Goal: Task Accomplishment & Management: Use online tool/utility

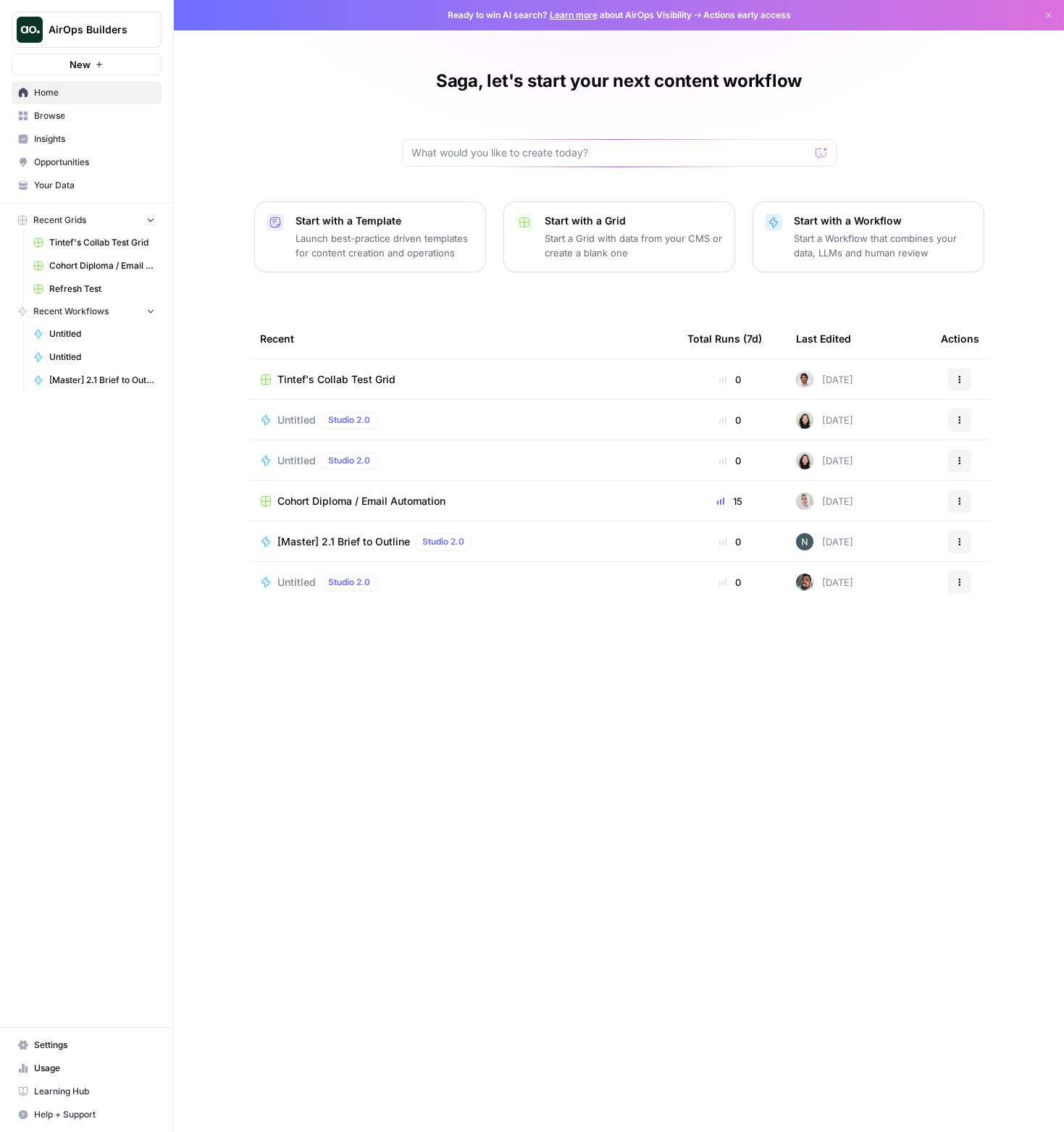
click at [67, 1044] on span "Settings" at bounding box center [94, 1046] width 121 height 13
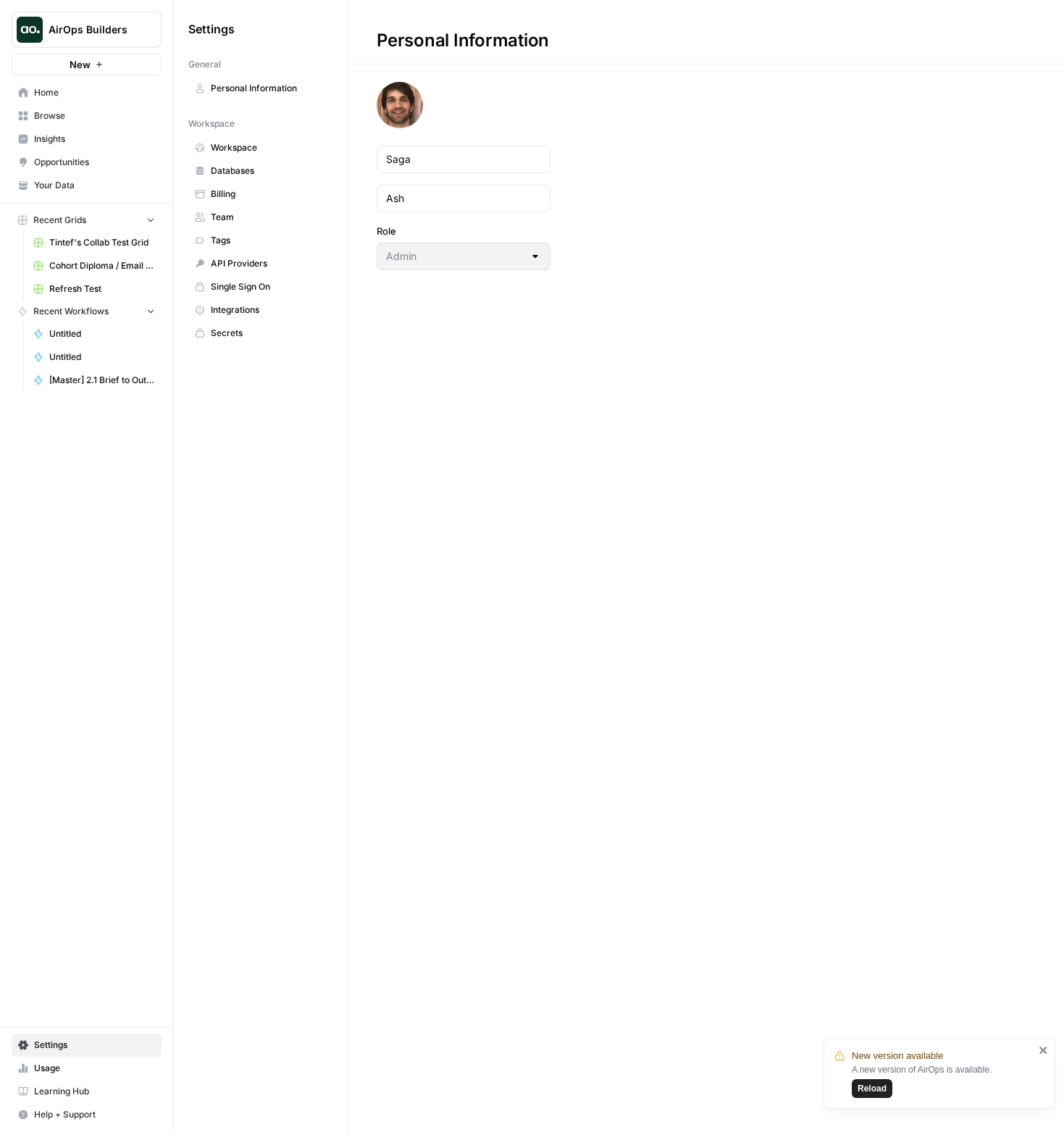
click at [758, 1083] on span "Reload" at bounding box center [872, 1088] width 29 height 13
click at [245, 329] on span "Secrets" at bounding box center [268, 333] width 115 height 13
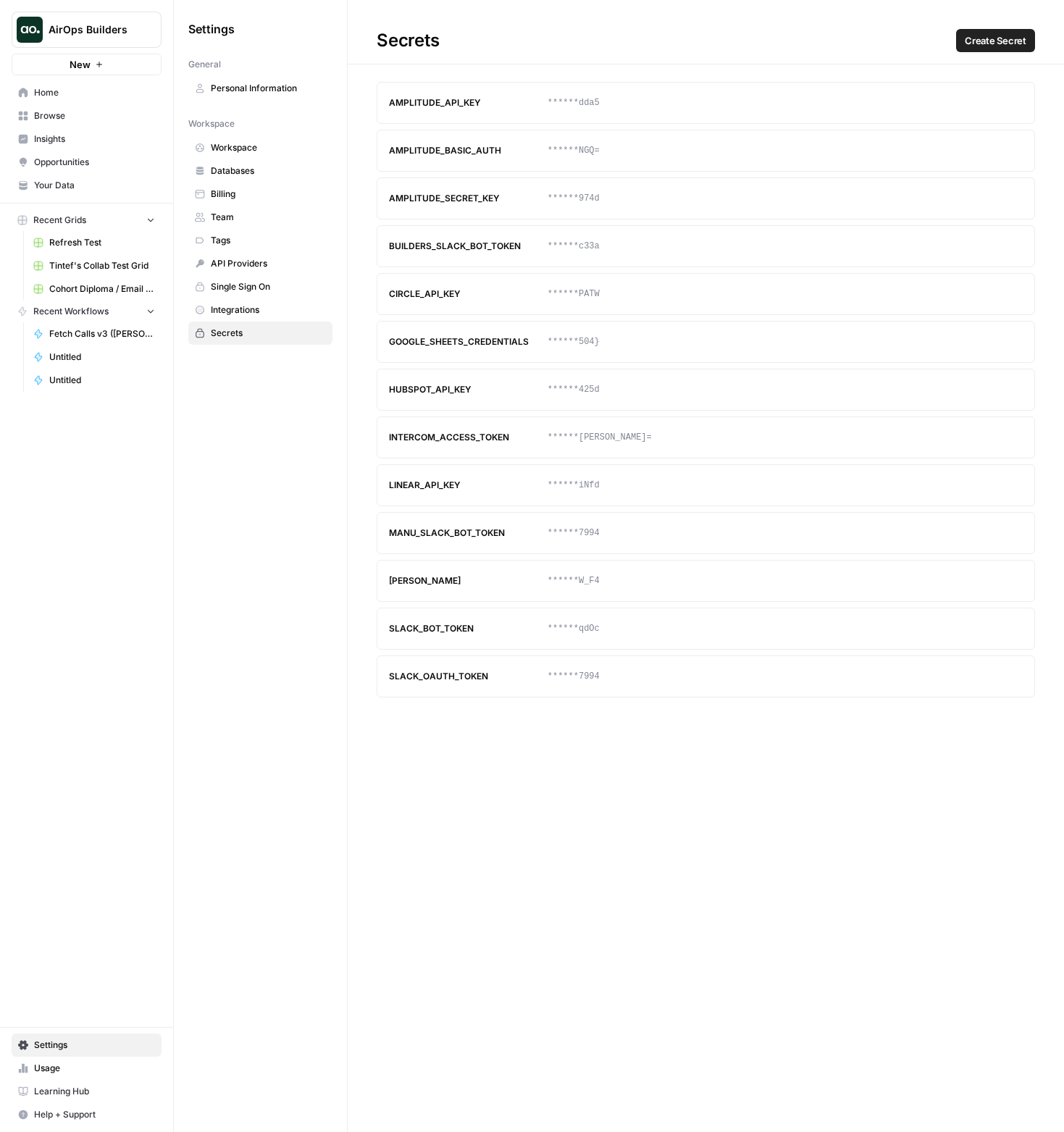
click at [269, 154] on link "Workspace" at bounding box center [260, 147] width 144 height 23
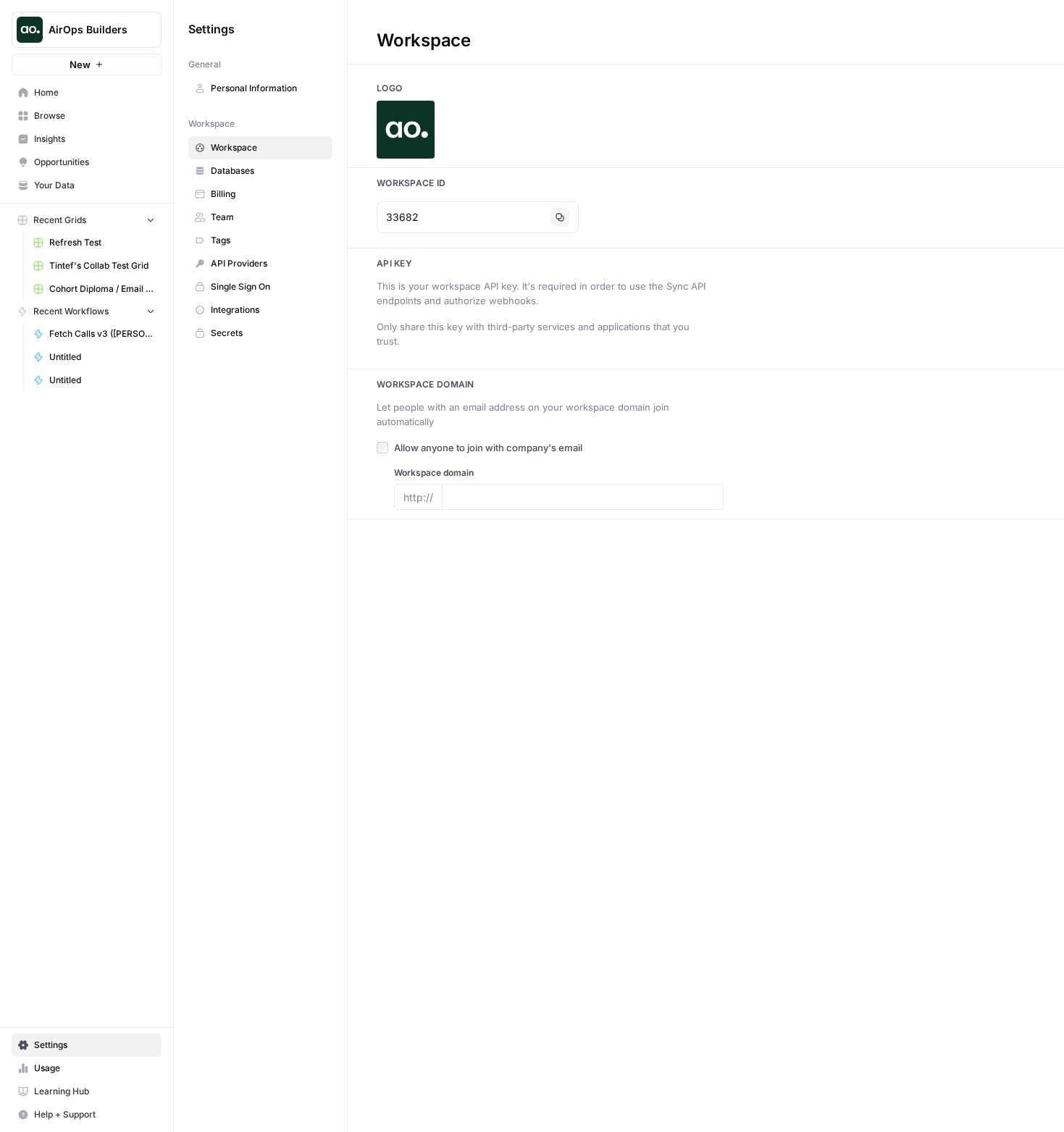
type input "[DOMAIN_NAME]"
click at [94, 92] on span "Home" at bounding box center [94, 93] width 121 height 13
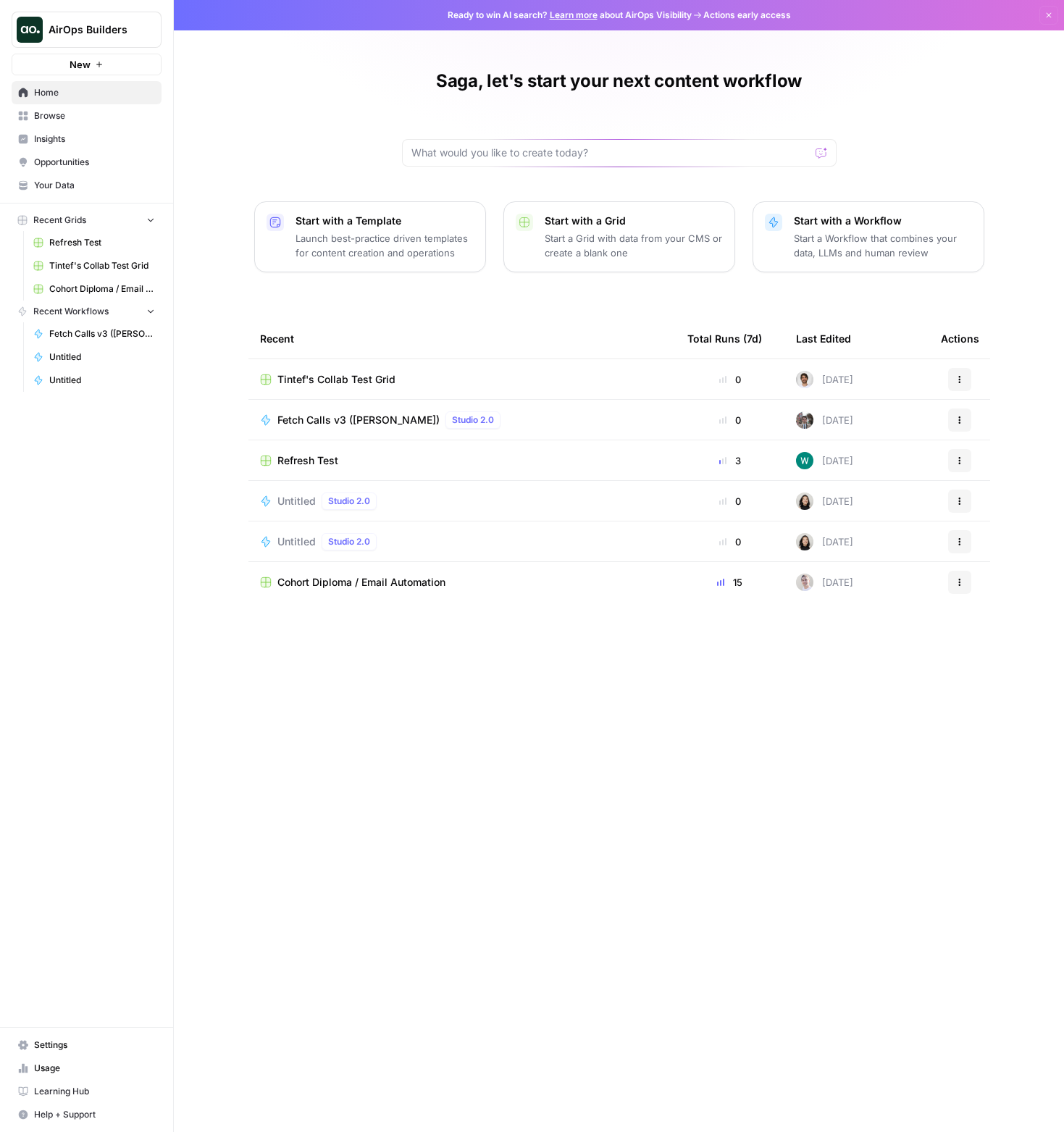
click at [318, 380] on span "Tintef's Collab Test Grid" at bounding box center [336, 380] width 118 height 15
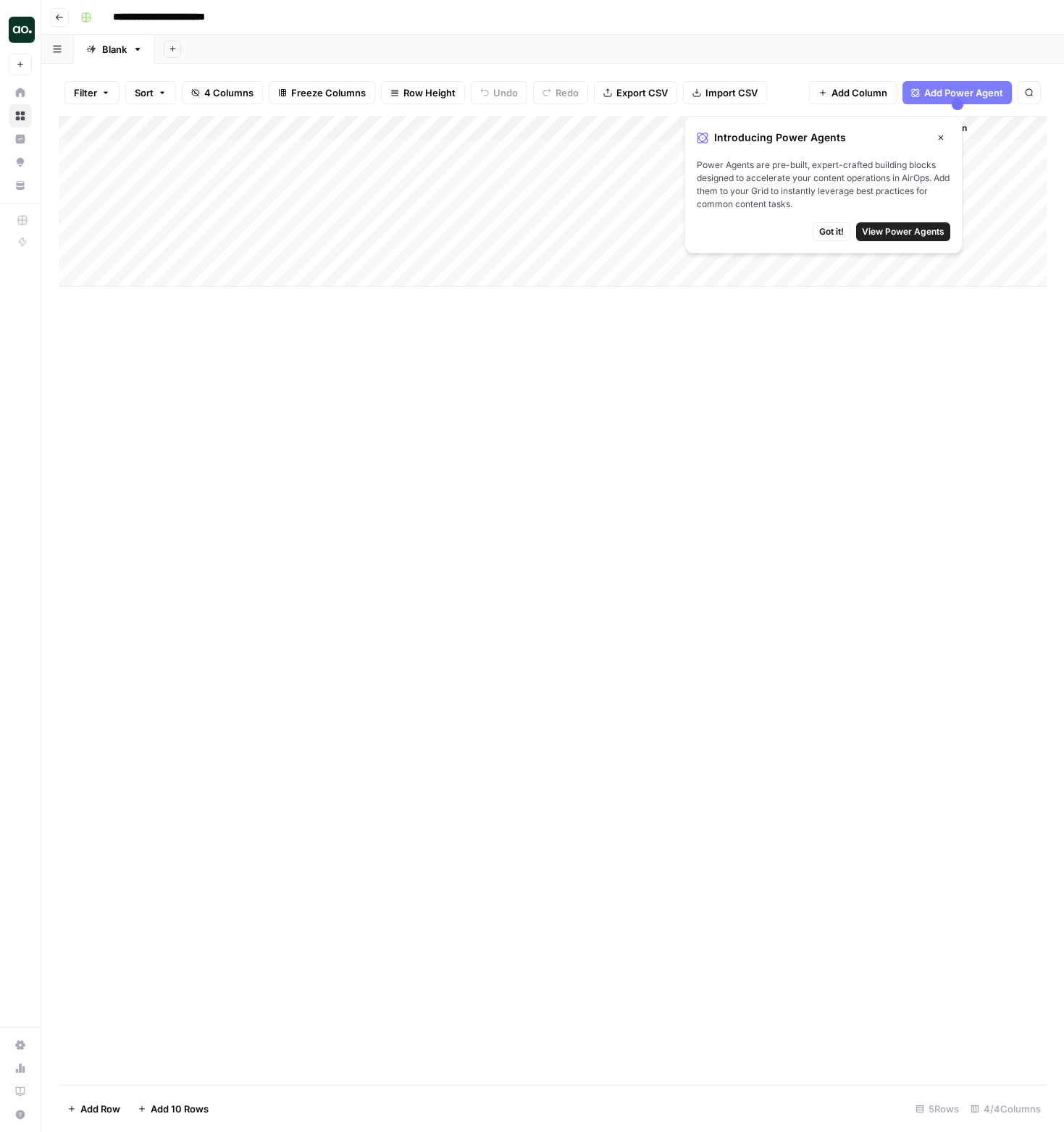
click at [929, 231] on span "View Power Agents" at bounding box center [903, 232] width 82 height 13
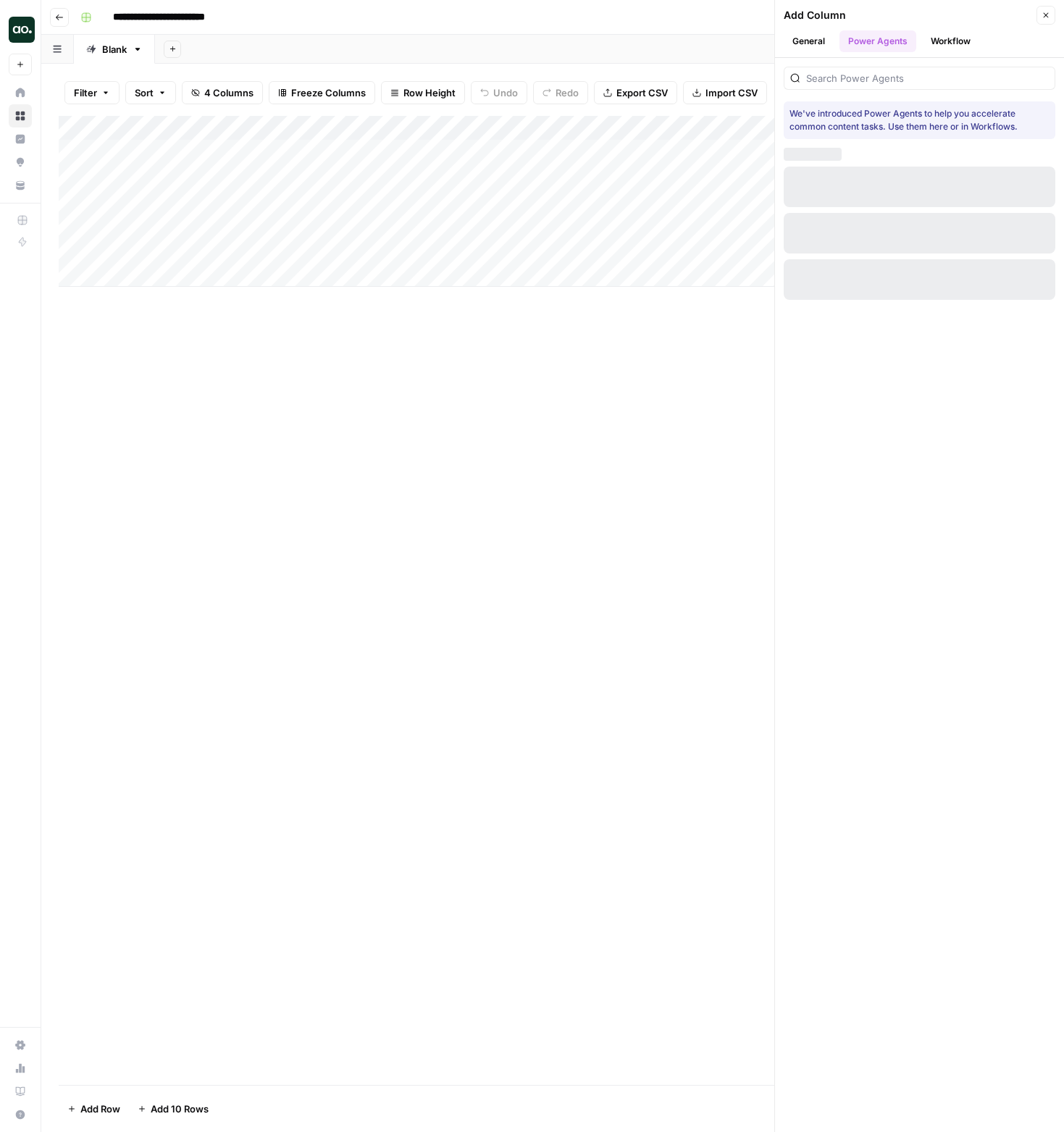
click at [1046, 16] on icon "button" at bounding box center [1046, 15] width 9 height 9
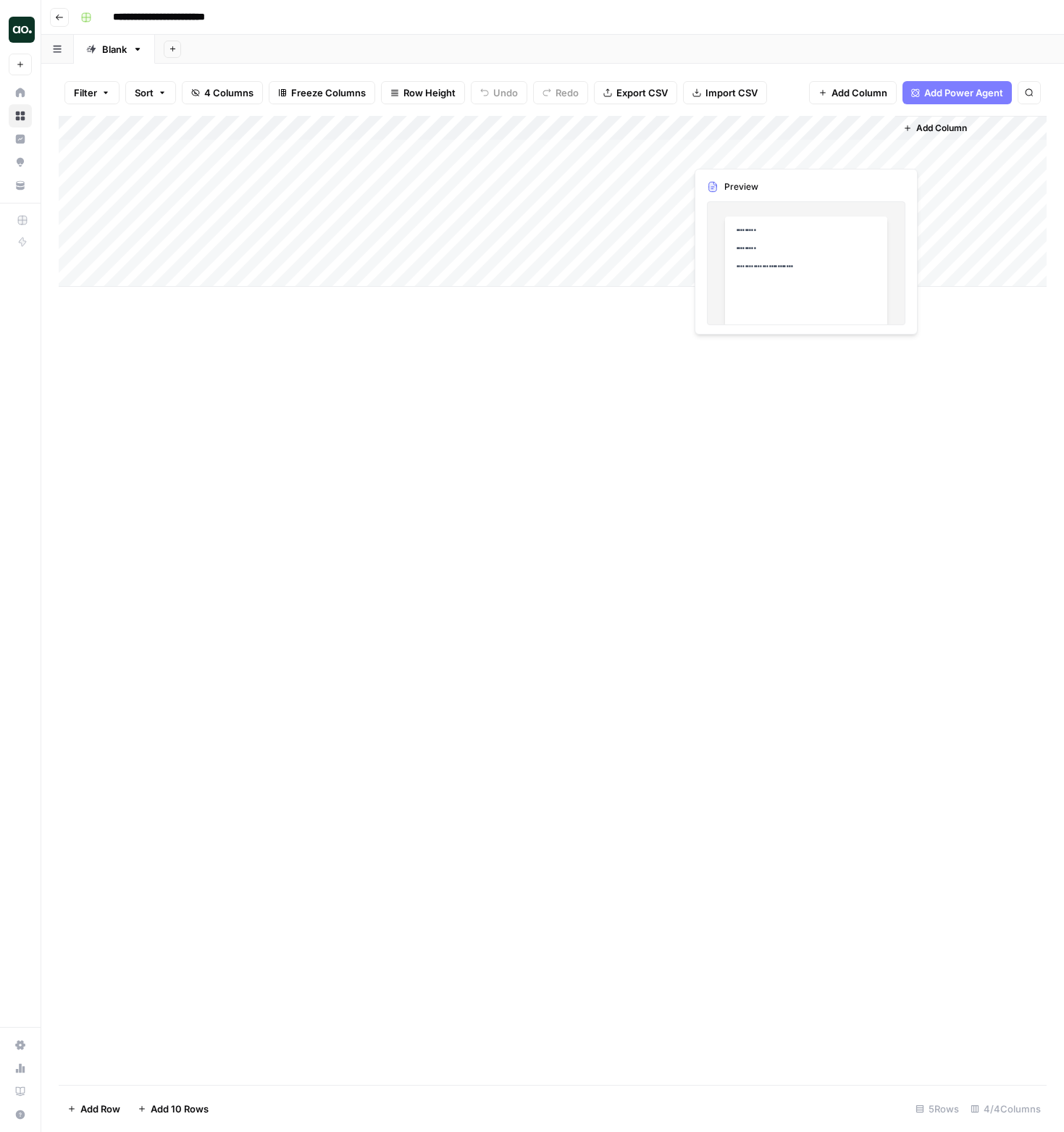
click at [883, 149] on div "Add Column" at bounding box center [553, 202] width 988 height 171
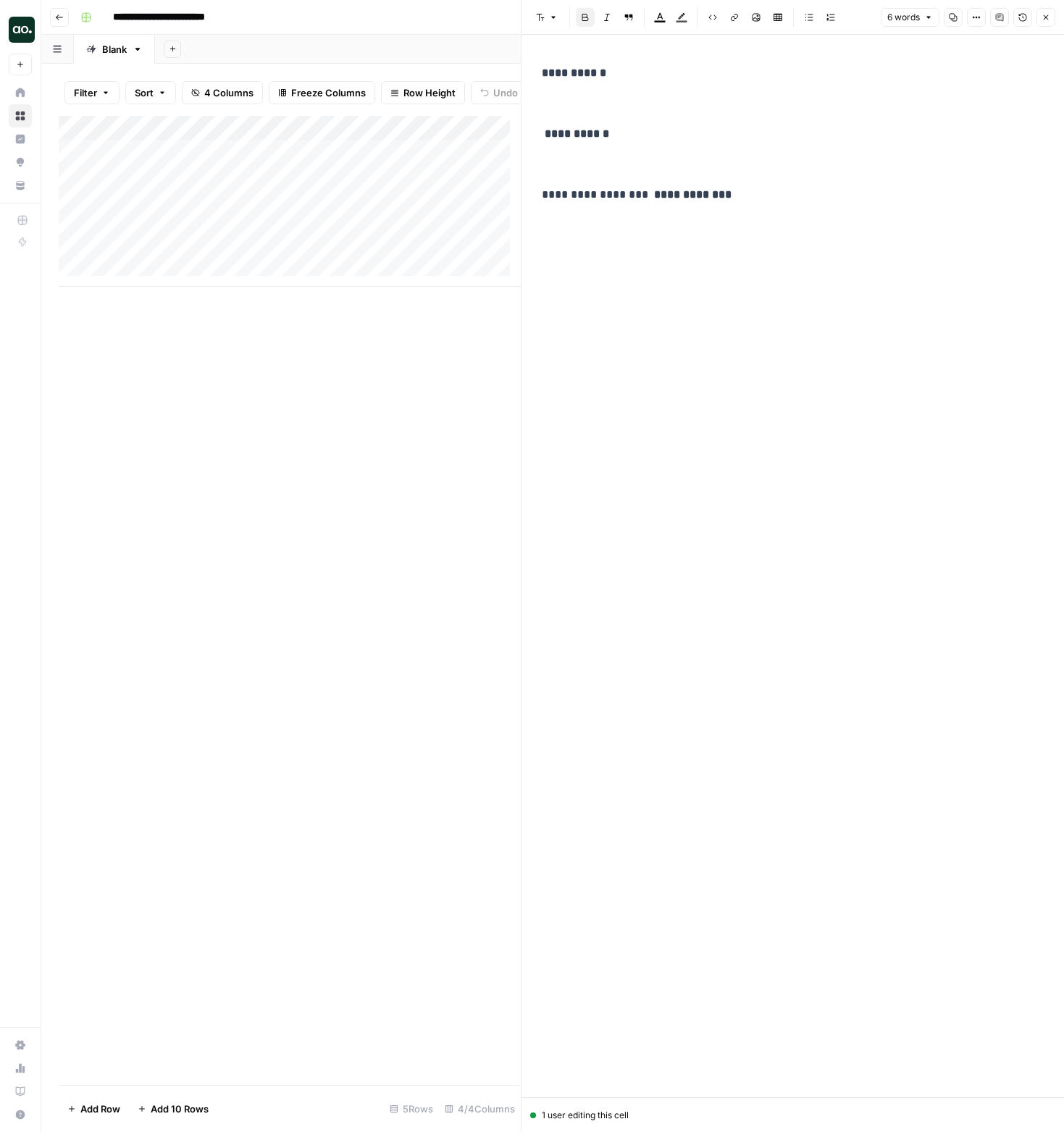
click at [1052, 19] on button "Close" at bounding box center [1046, 17] width 19 height 19
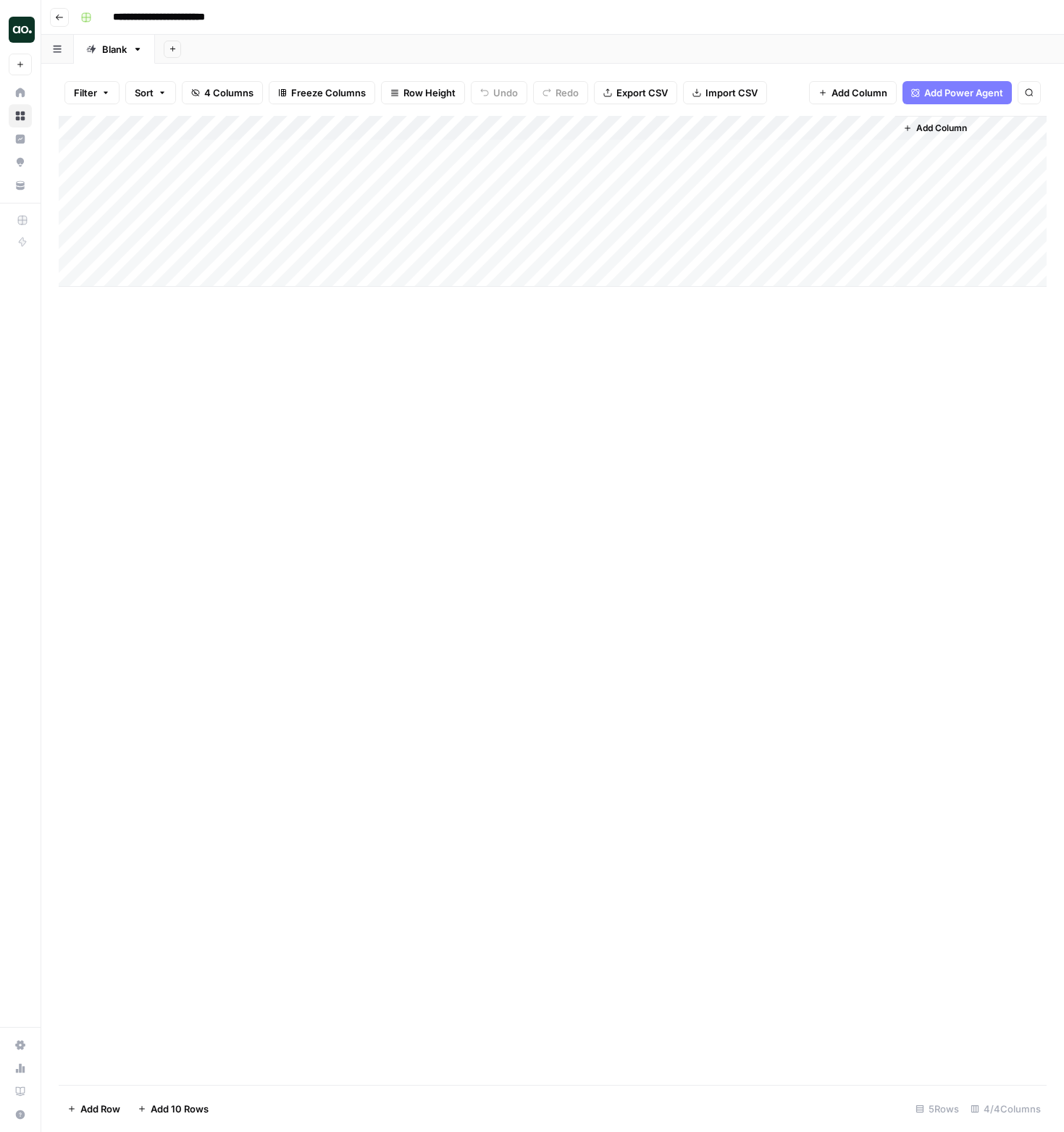
click at [673, 153] on div "Add Column" at bounding box center [553, 202] width 988 height 171
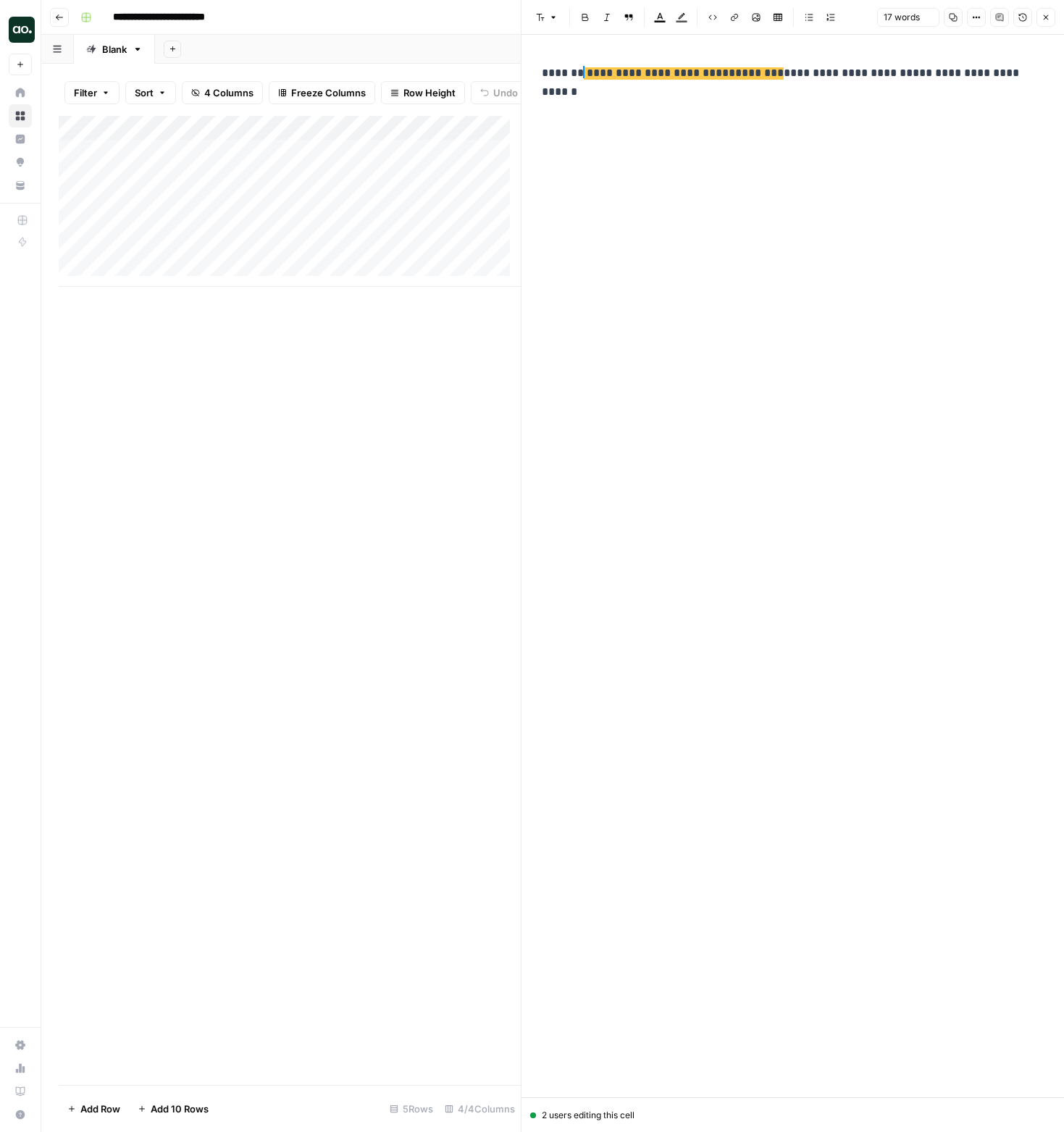
click at [646, 75] on span "**********" at bounding box center [660, 73] width 152 height 12
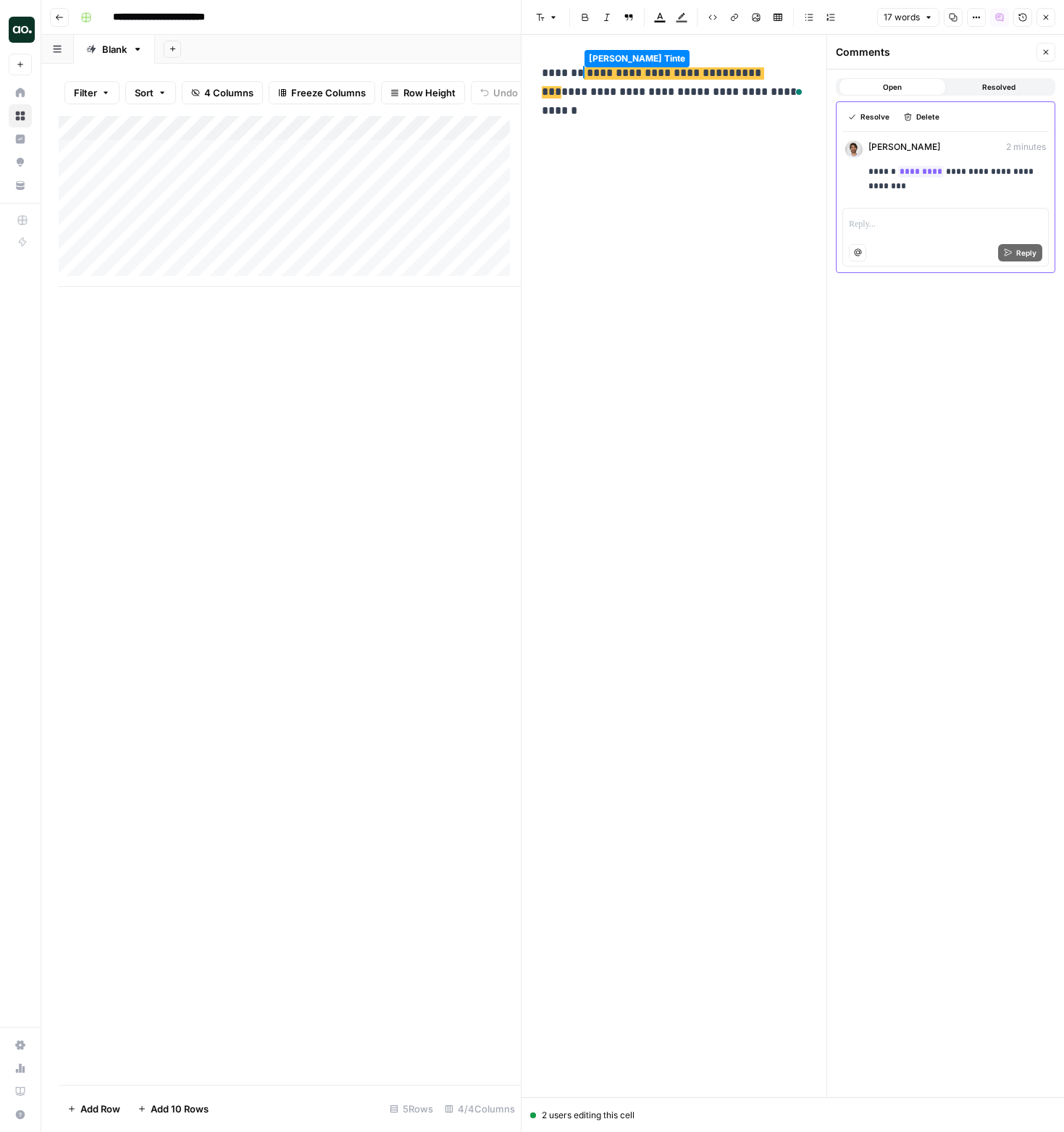
click at [1040, 50] on button "Close" at bounding box center [1046, 52] width 19 height 19
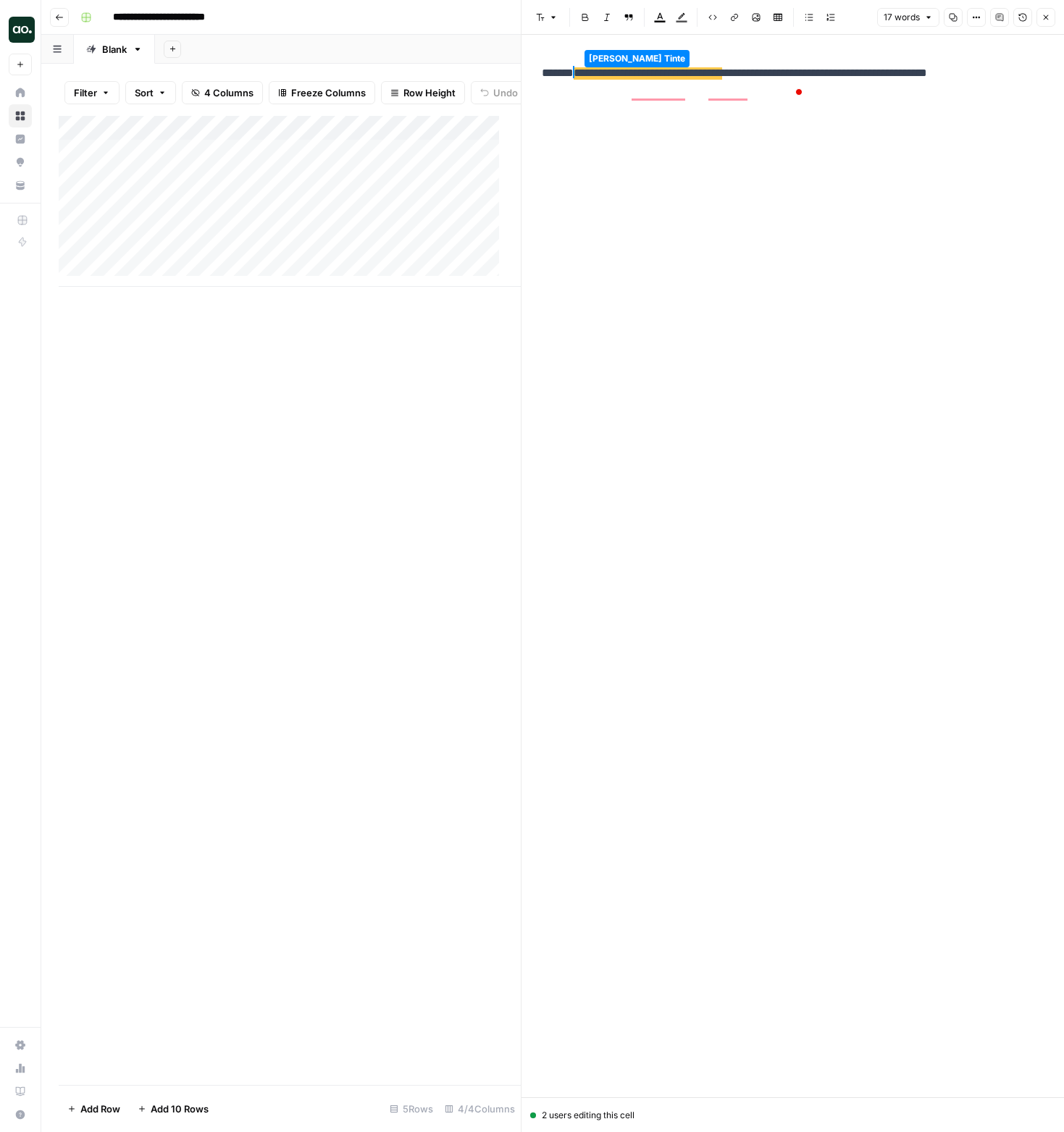
click at [1039, 16] on button "Close" at bounding box center [1046, 17] width 19 height 19
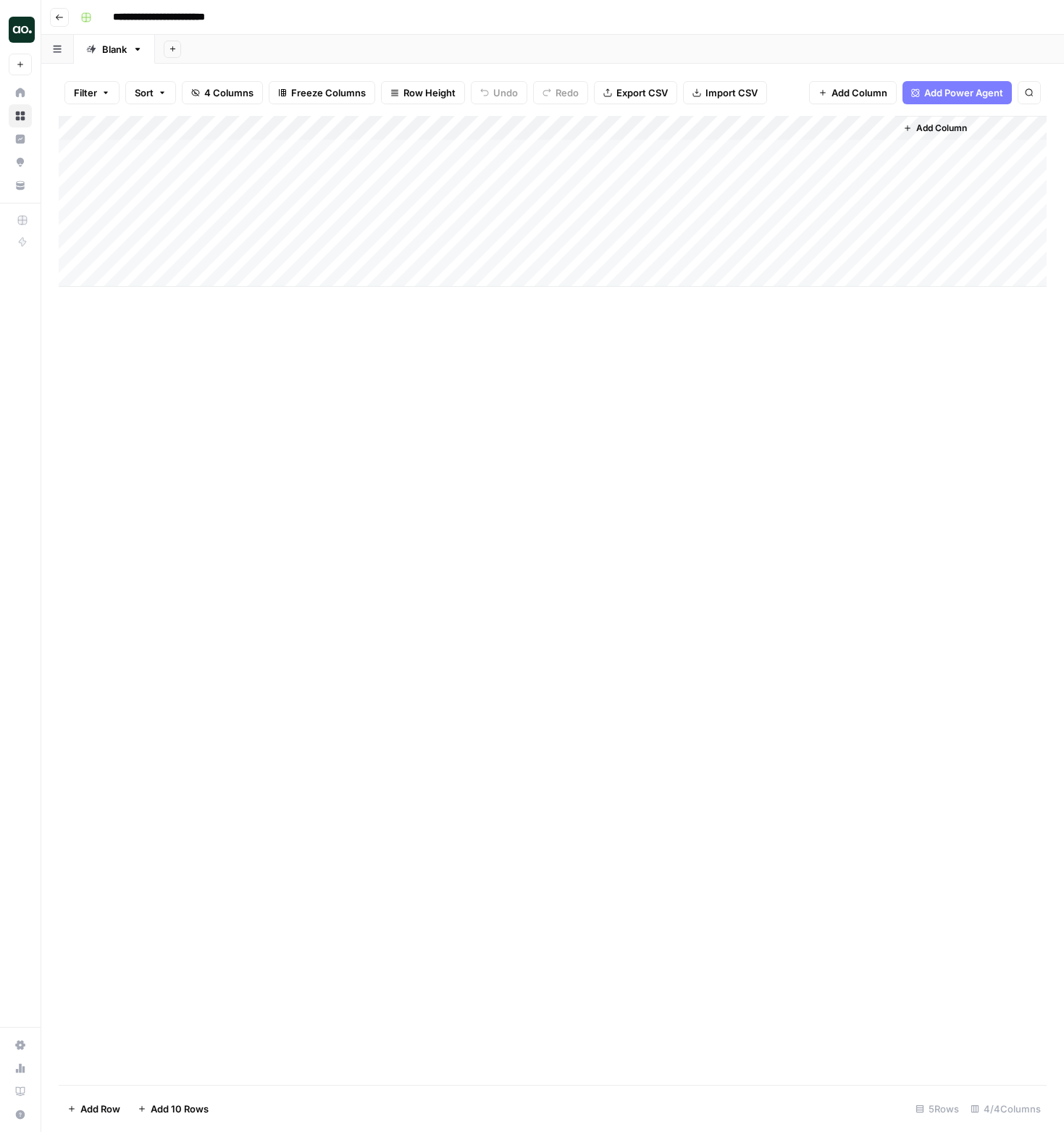
click at [670, 149] on div "Add Column" at bounding box center [553, 202] width 988 height 171
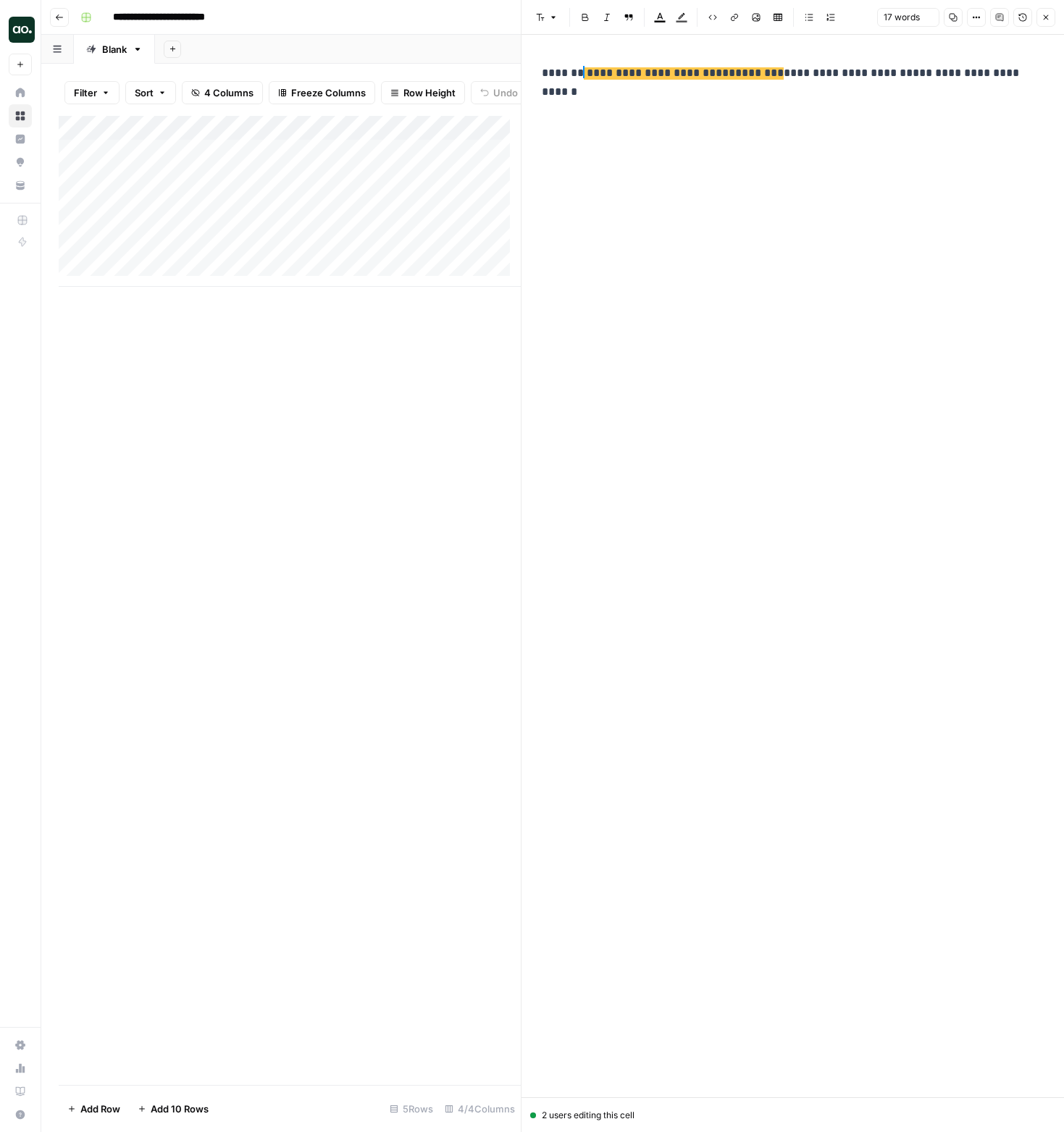
click at [654, 75] on span "**********" at bounding box center [660, 73] width 152 height 12
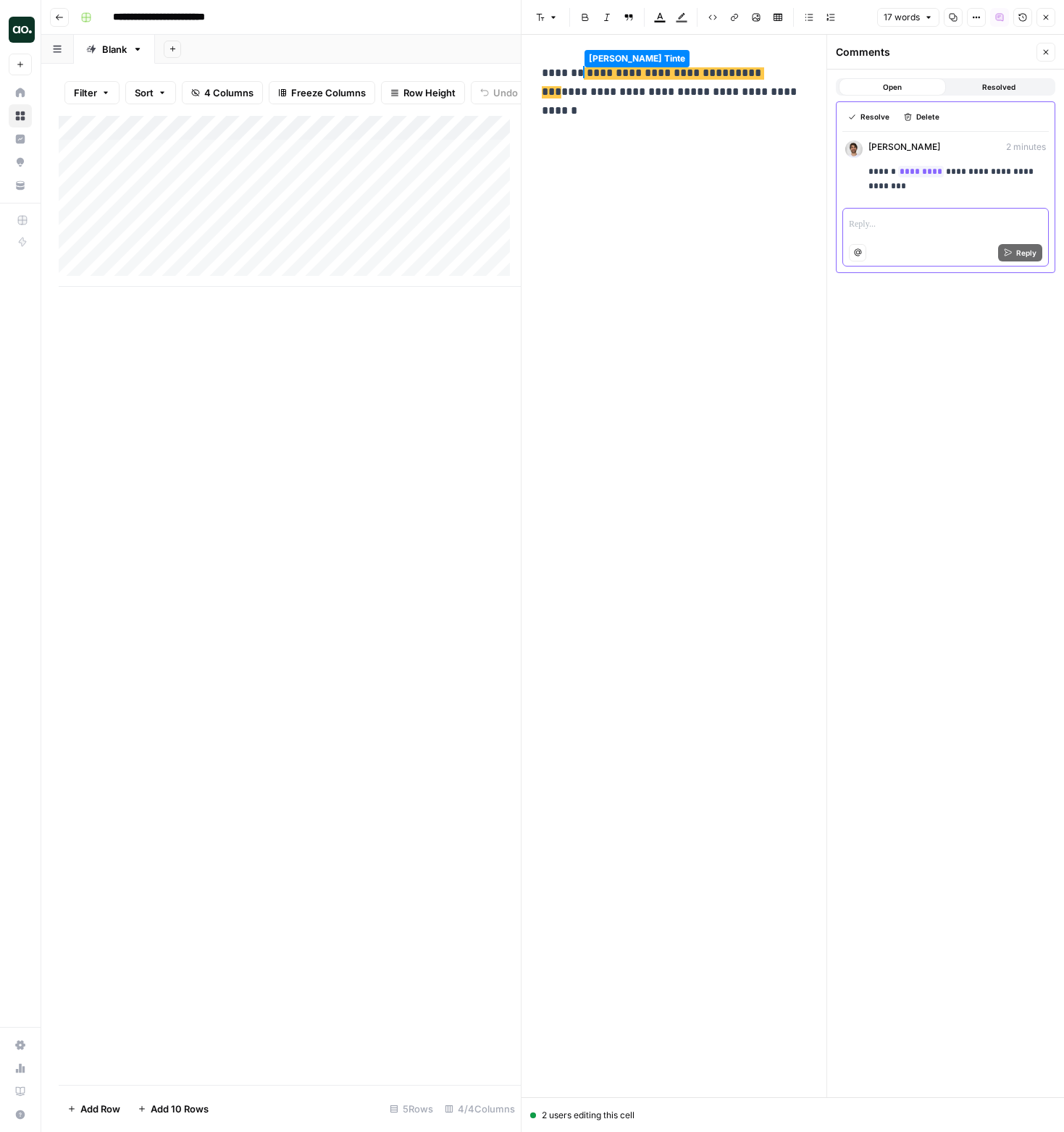
click at [876, 222] on p at bounding box center [945, 226] width 194 height 15
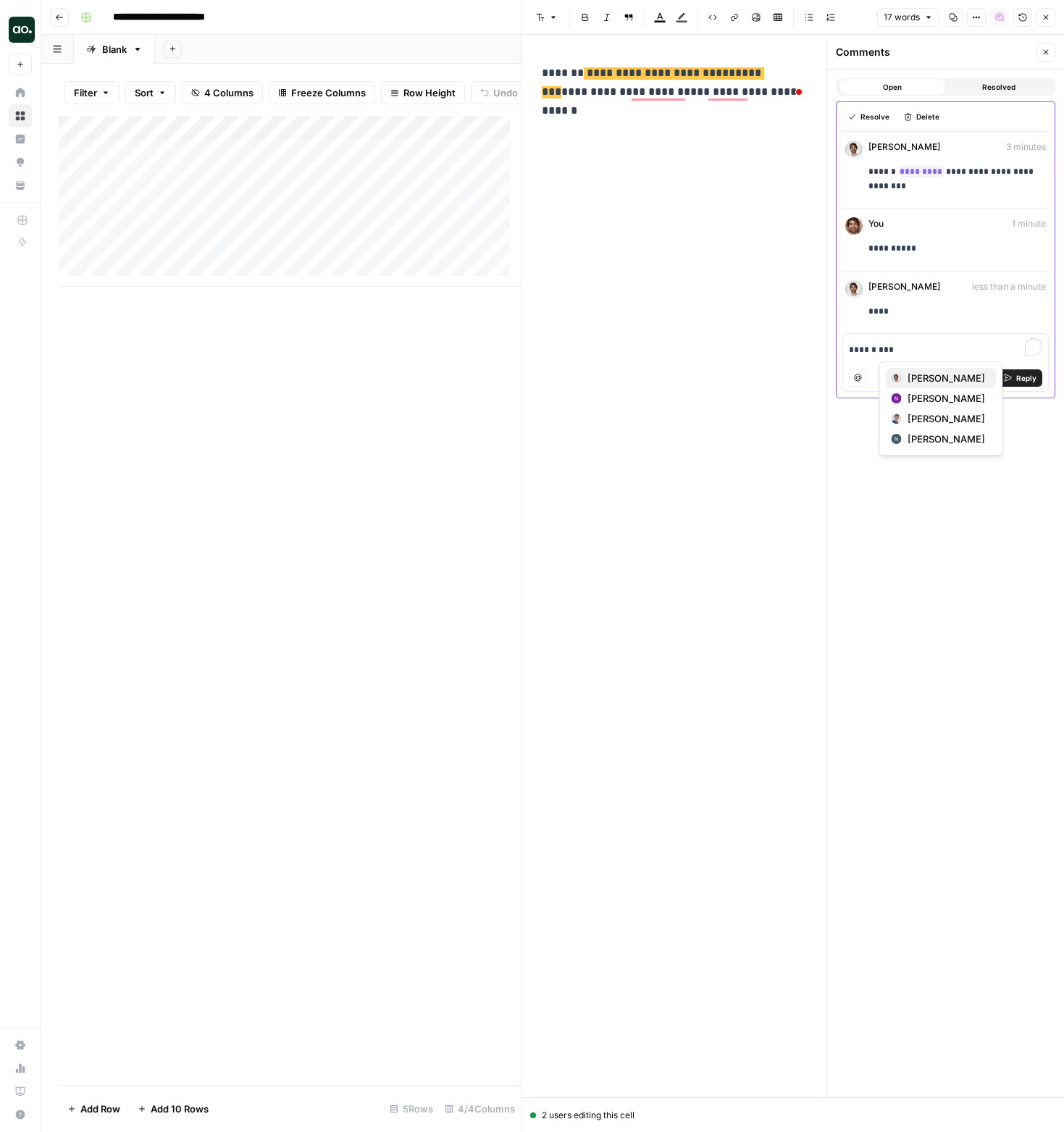
click button "[PERSON_NAME]" at bounding box center [941, 378] width 111 height 21
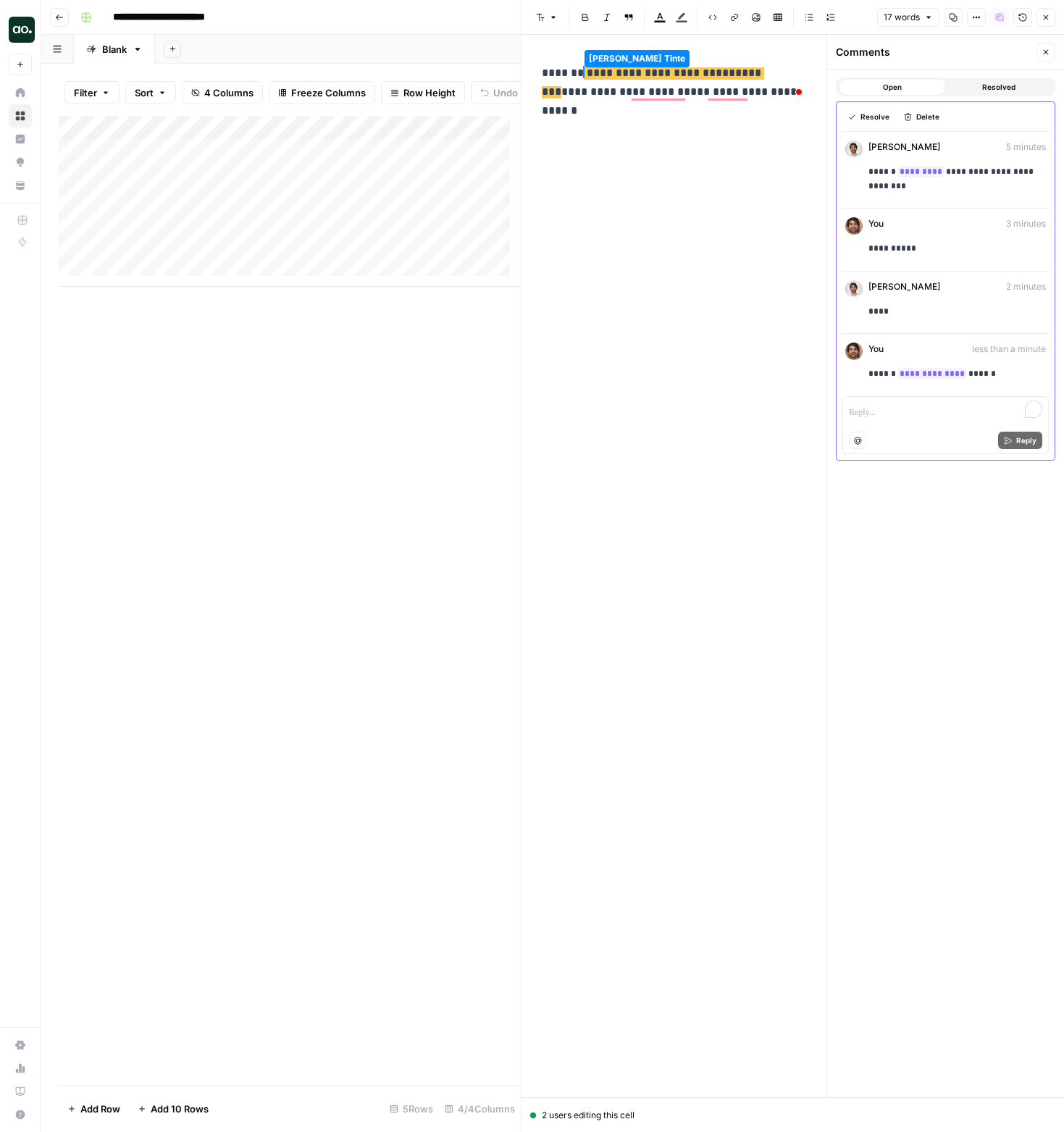
click at [1049, 54] on icon "button" at bounding box center [1046, 52] width 9 height 9
